Goal: Book appointment/travel/reservation

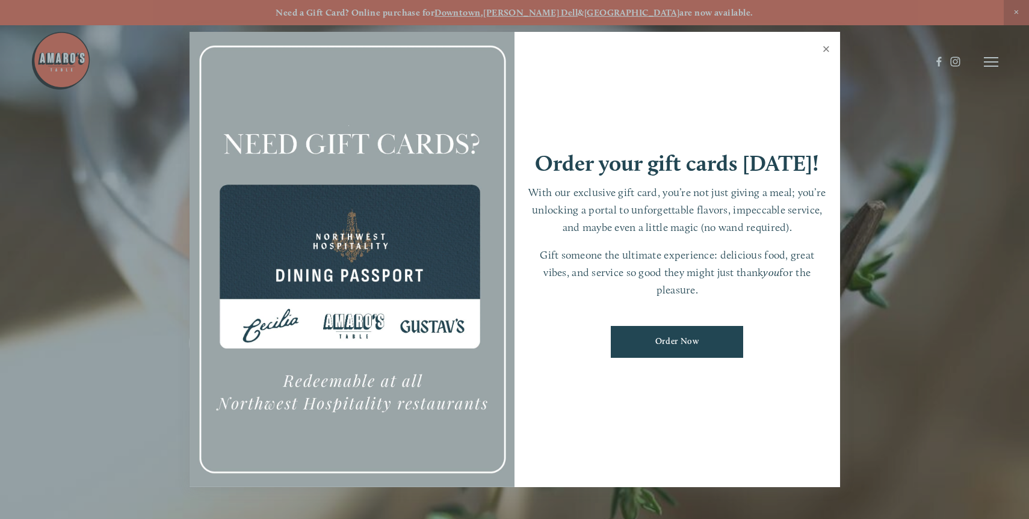
click at [828, 48] on link "Close" at bounding box center [826, 51] width 23 height 34
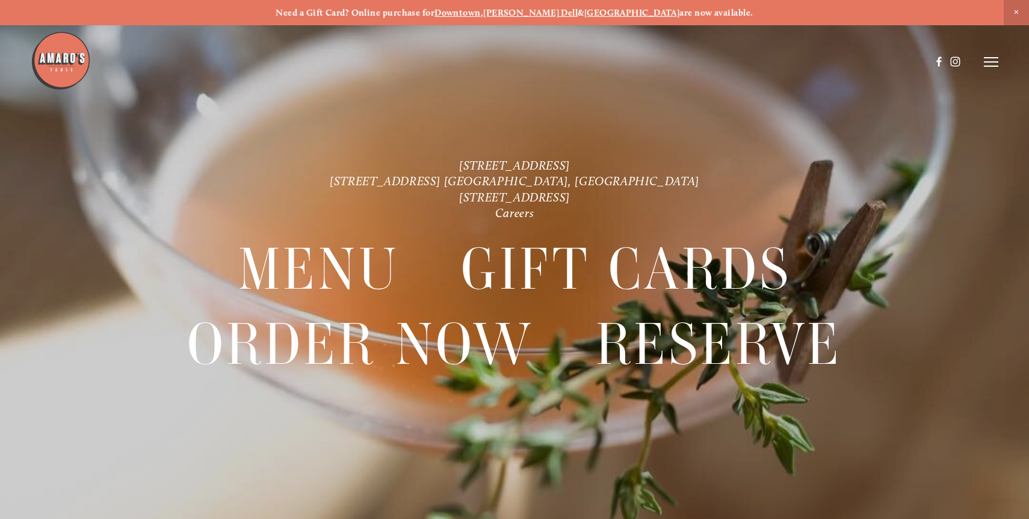
click at [989, 61] on icon at bounding box center [991, 62] width 14 height 11
click at [902, 58] on span "Reserve" at bounding box center [907, 62] width 31 height 10
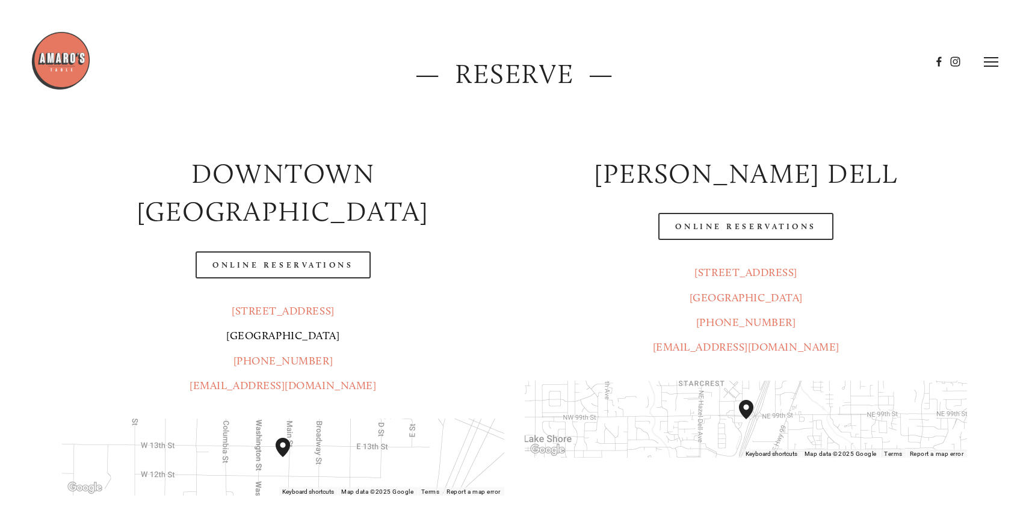
scroll to position [121, 0]
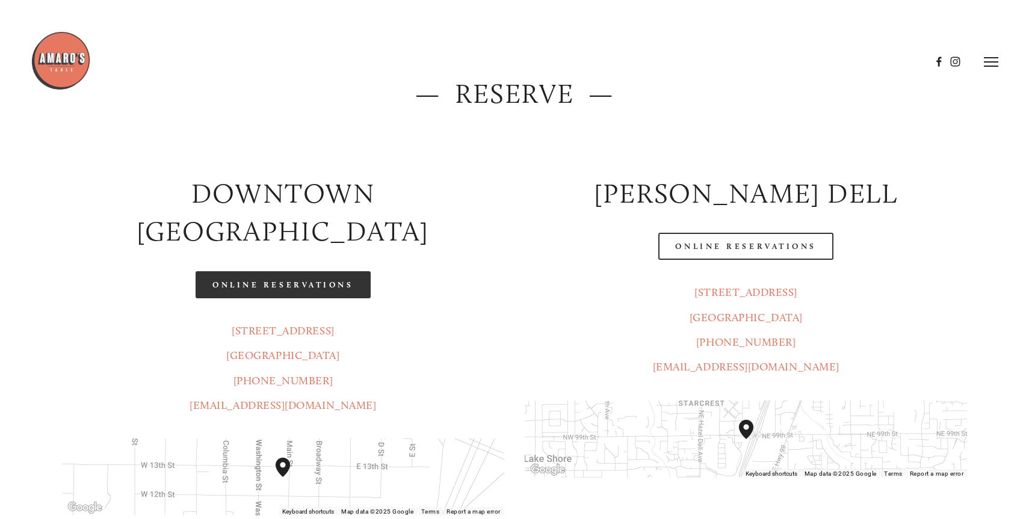
click at [243, 271] on link "Online Reservations" at bounding box center [283, 284] width 174 height 27
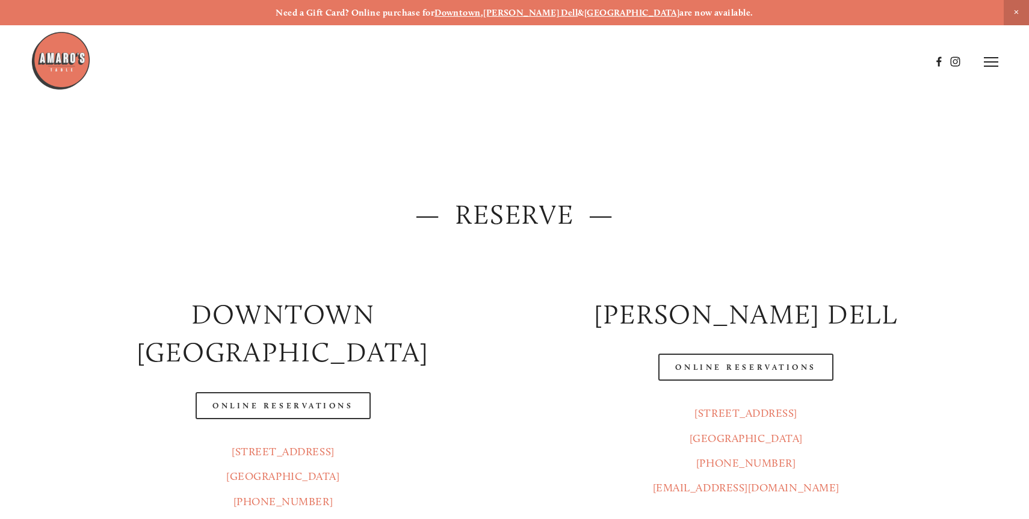
click at [995, 60] on icon at bounding box center [991, 62] width 14 height 11
click at [844, 60] on span "Visit" at bounding box center [837, 62] width 18 height 10
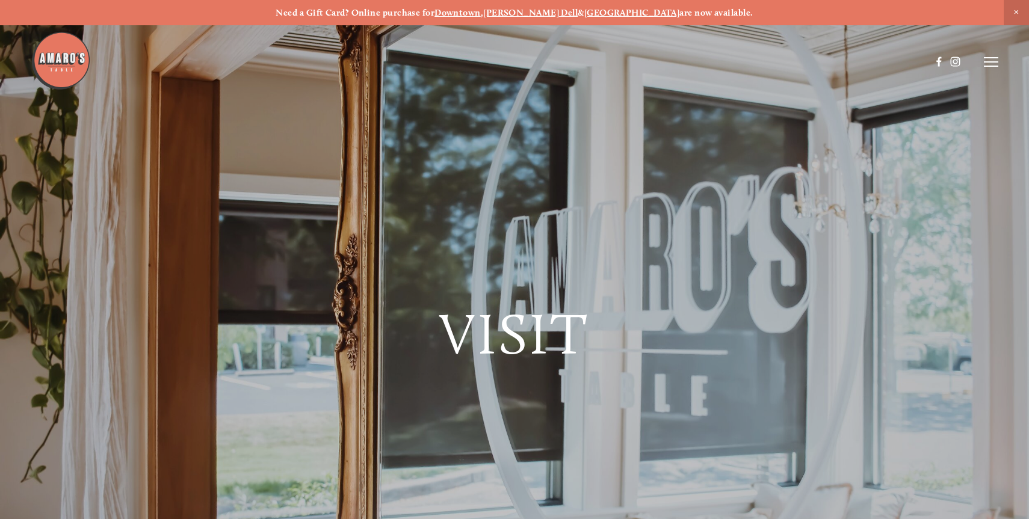
click at [996, 69] on header "Menu Order Now Visit Gallery 0" at bounding box center [514, 62] width 967 height 124
click at [991, 66] on line at bounding box center [991, 66] width 14 height 0
click at [871, 60] on span "Gallery" at bounding box center [869, 62] width 29 height 10
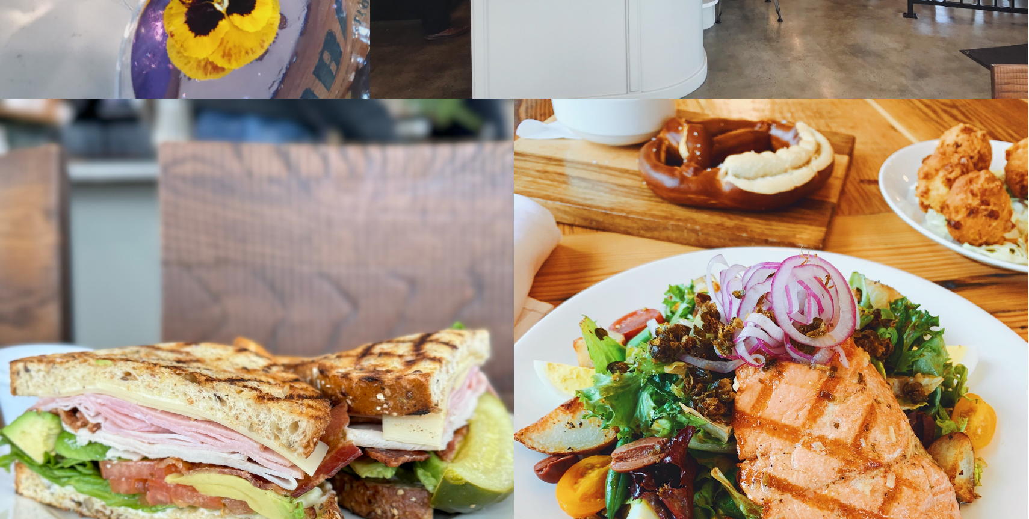
scroll to position [14609, 0]
